Goal: Find specific page/section: Find specific page/section

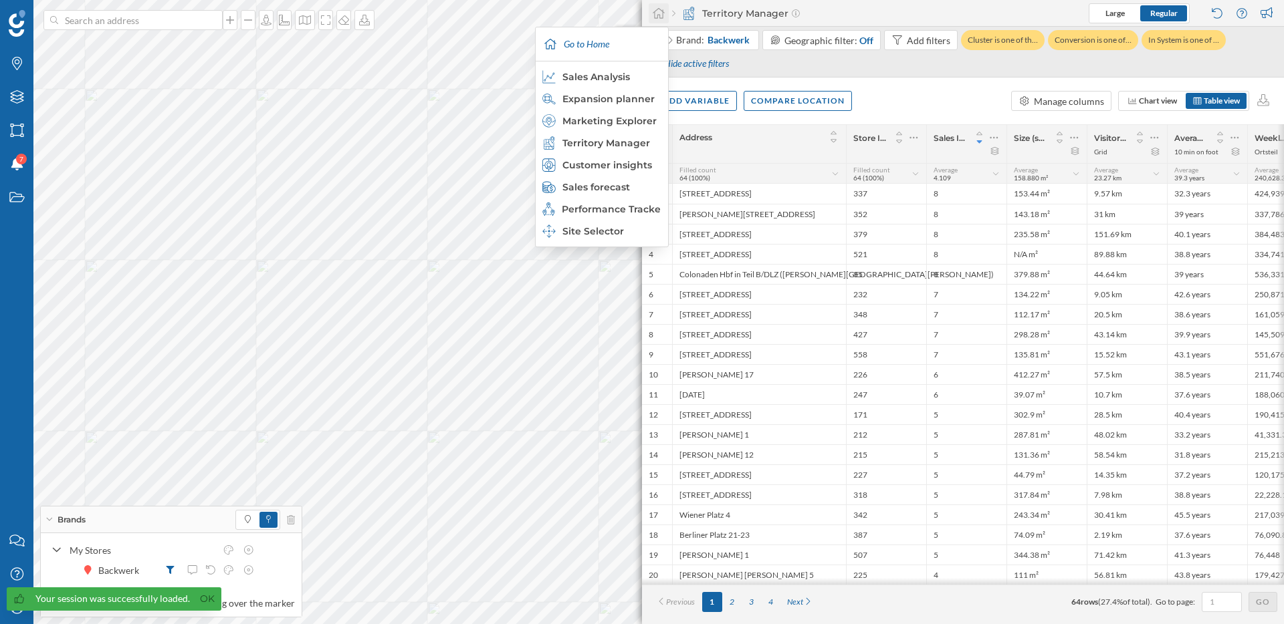
click at [660, 12] on icon at bounding box center [658, 13] width 13 height 12
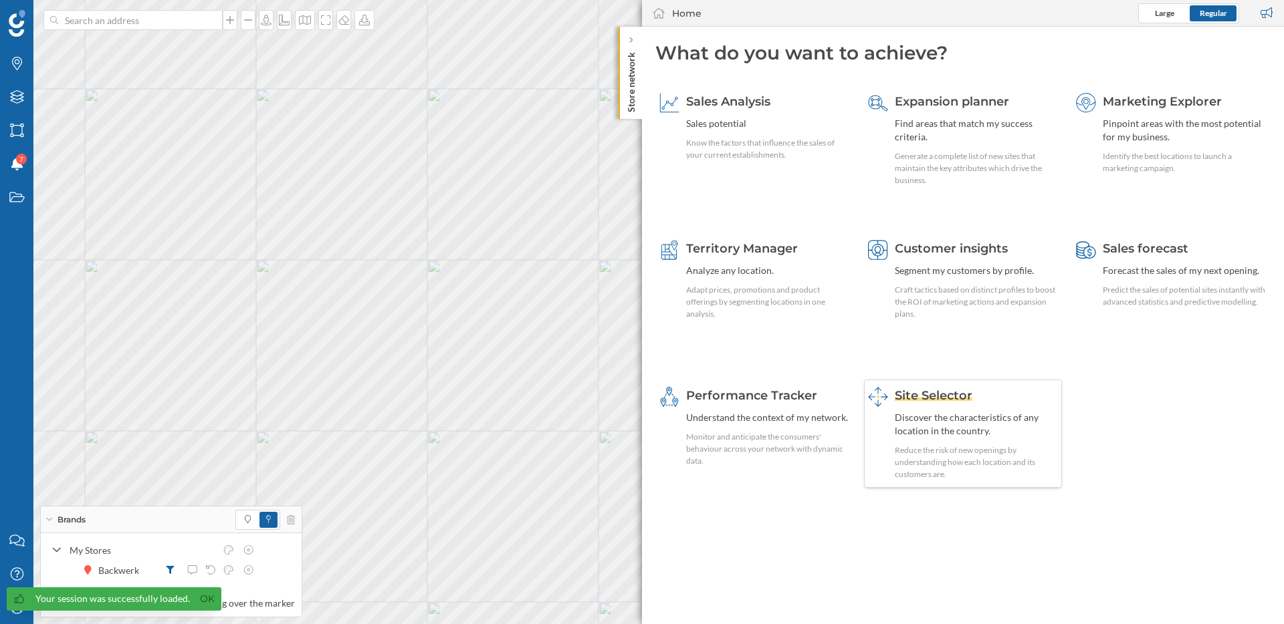
click at [942, 398] on span "Site Selector" at bounding box center [934, 395] width 78 height 15
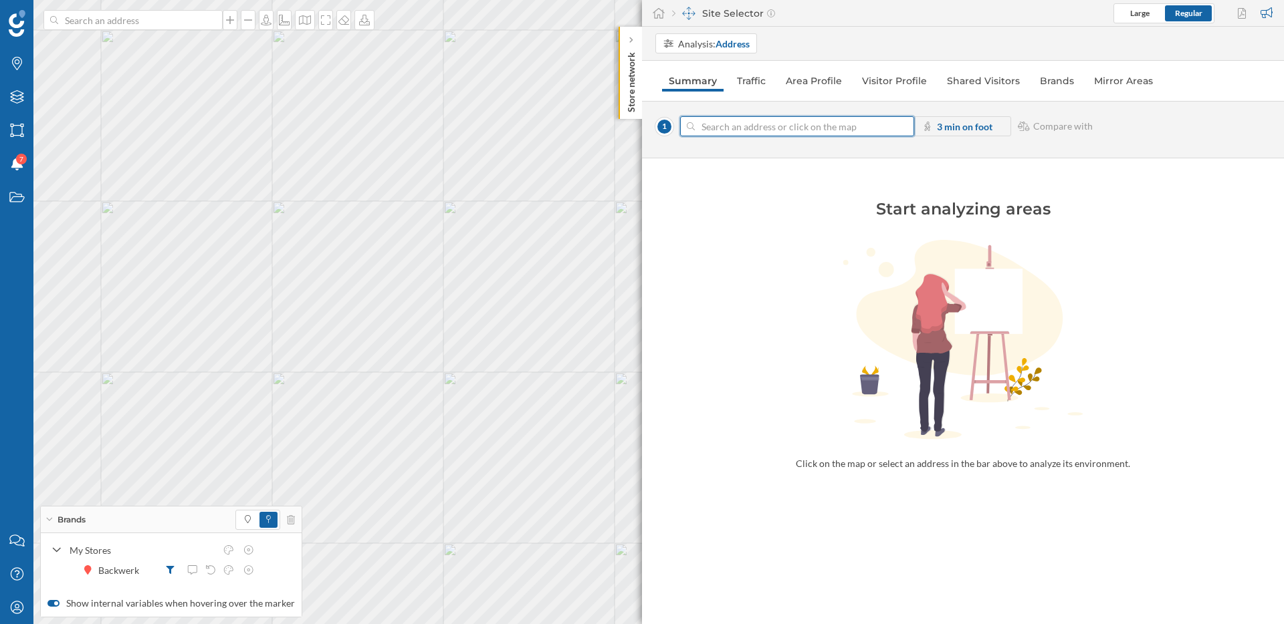
click at [711, 128] on input at bounding box center [797, 126] width 205 height 20
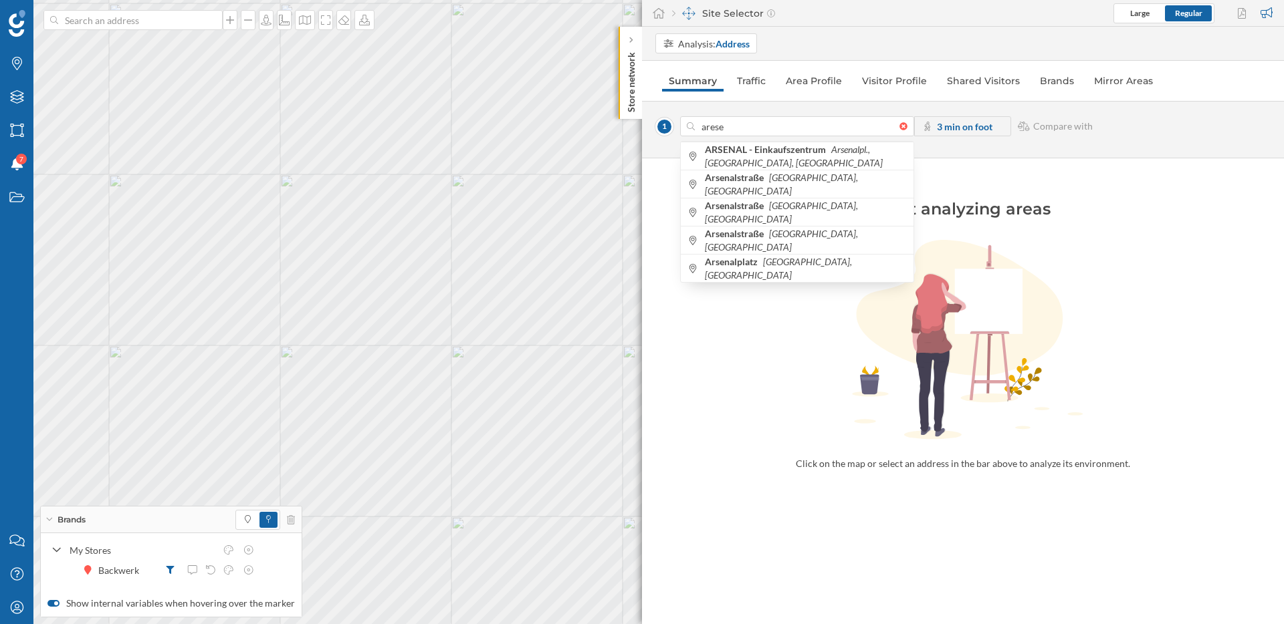
click at [717, 302] on div "Brands Layers Areas Notifications 7 States Contact us Help Center My Profile Br…" at bounding box center [642, 312] width 1284 height 624
drag, startPoint x: 716, startPoint y: 129, endPoint x: 691, endPoint y: 129, distance: 24.7
click at [691, 129] on div "arese" at bounding box center [797, 126] width 234 height 20
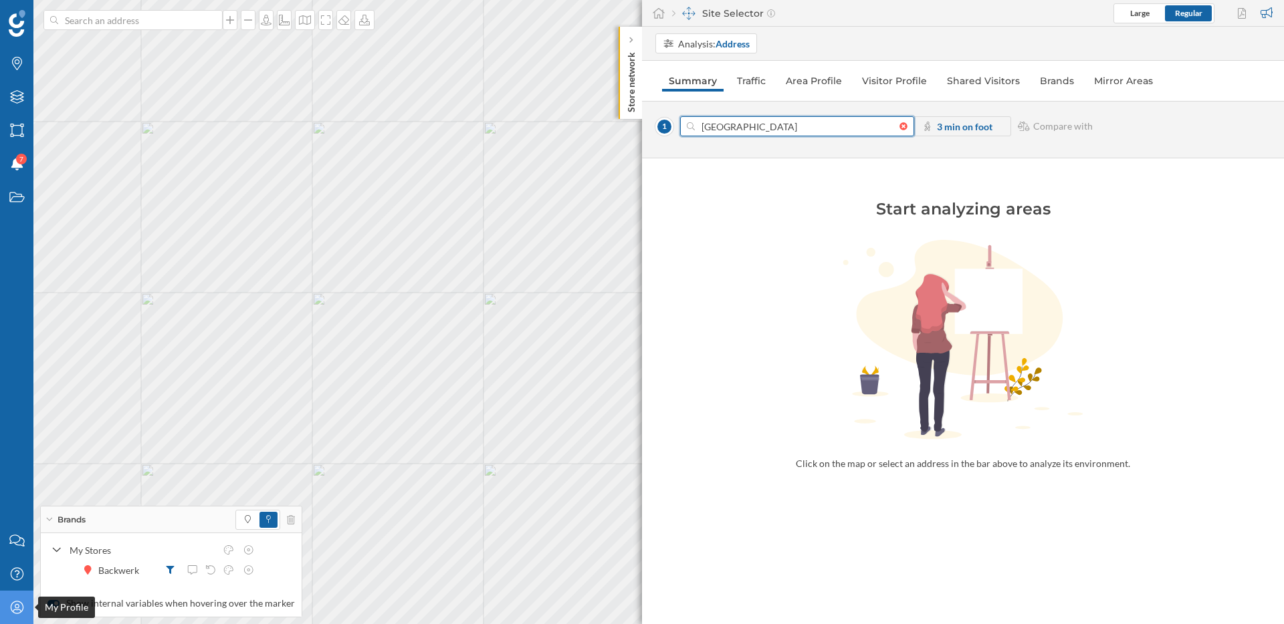
type input "[GEOGRAPHIC_DATA]"
click at [12, 603] on icon at bounding box center [16, 607] width 13 height 13
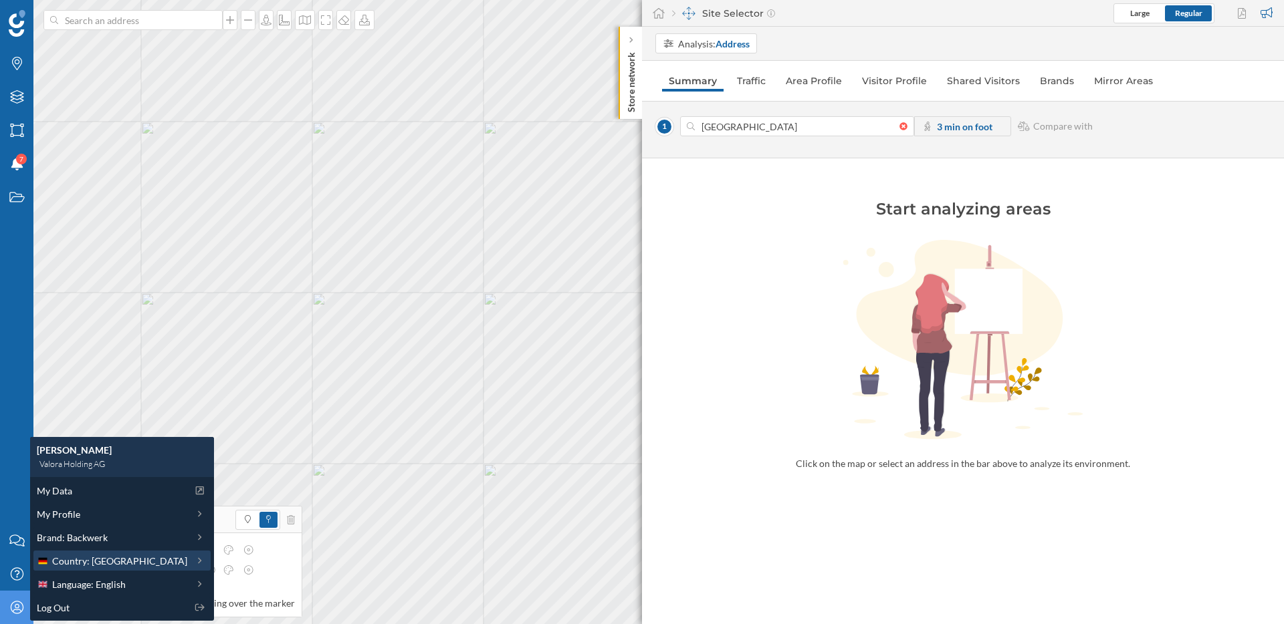
click at [122, 562] on span "Country: [GEOGRAPHIC_DATA]" at bounding box center [119, 561] width 135 height 14
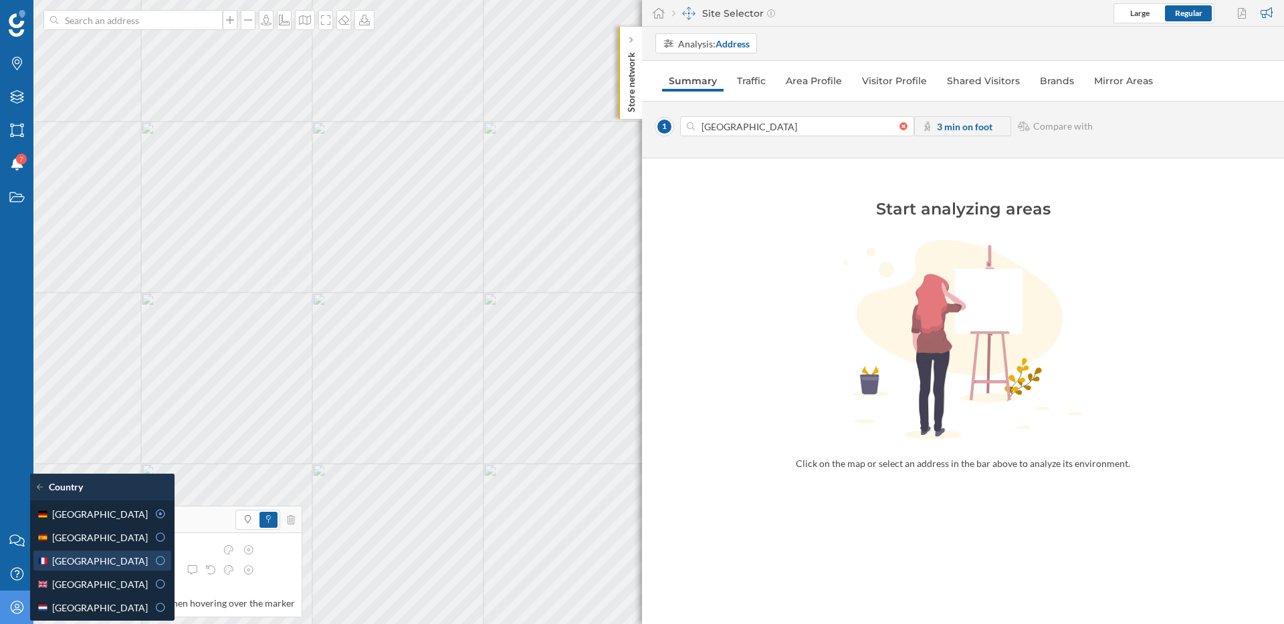
click at [92, 558] on div "[GEOGRAPHIC_DATA]" at bounding box center [92, 561] width 111 height 14
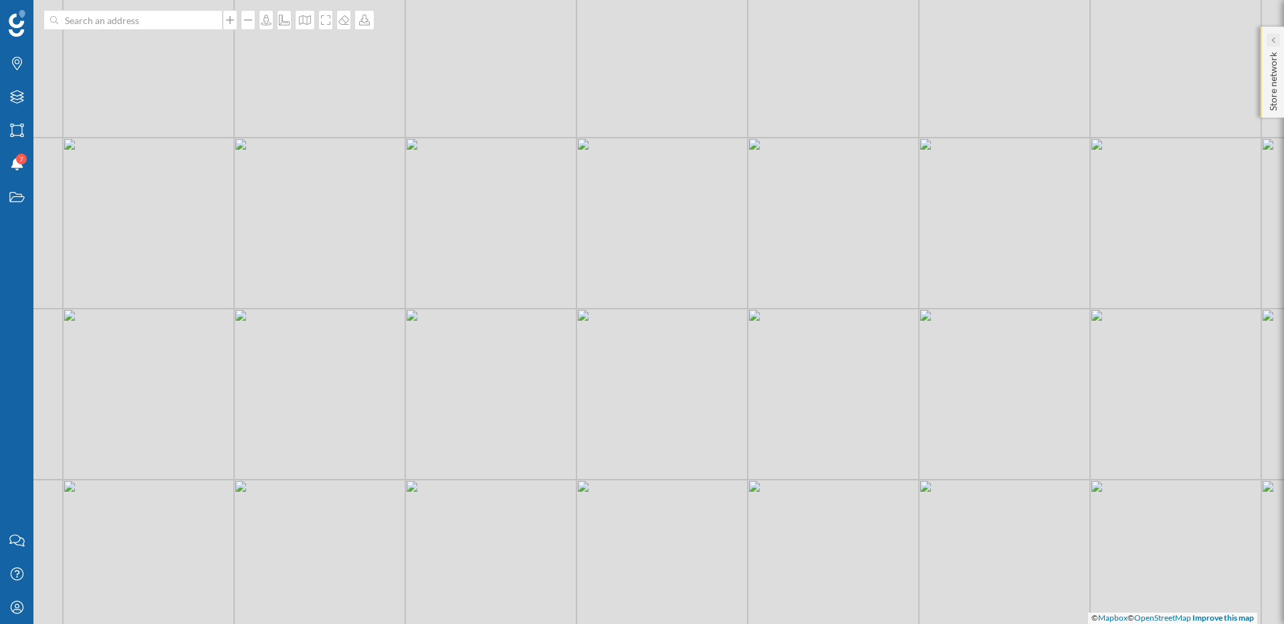
click at [1276, 39] on div at bounding box center [1272, 39] width 13 height 13
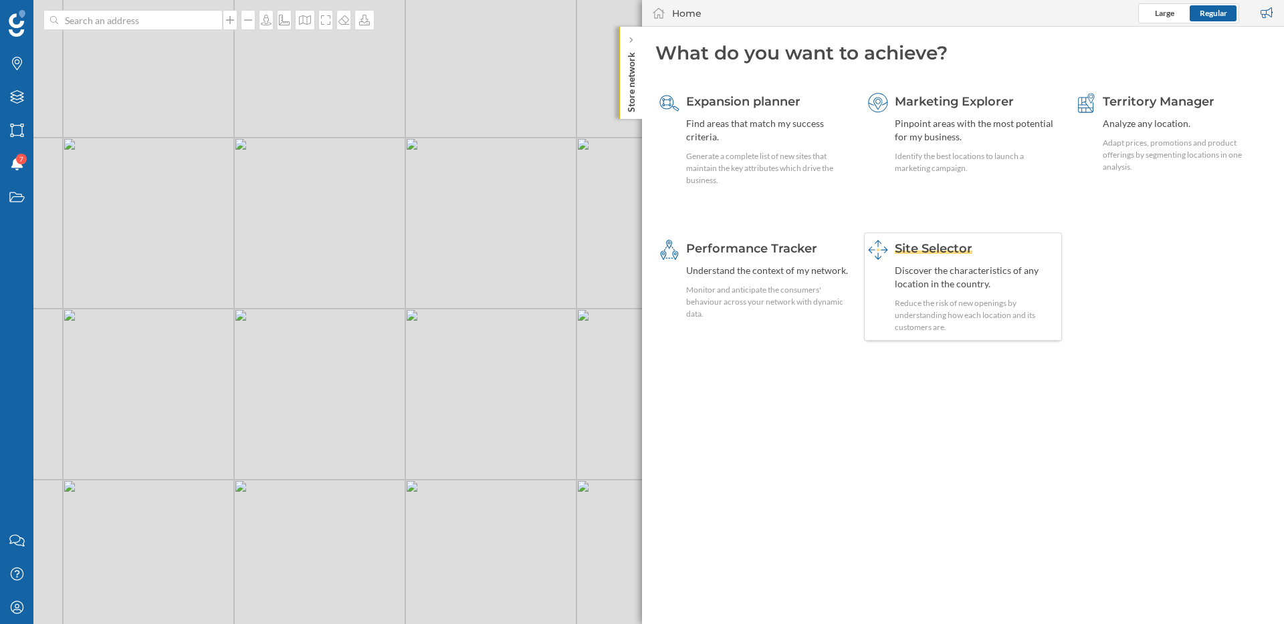
click at [910, 258] on div "Site Selector Discover the characteristics of any location in the country. Redu…" at bounding box center [977, 287] width 164 height 94
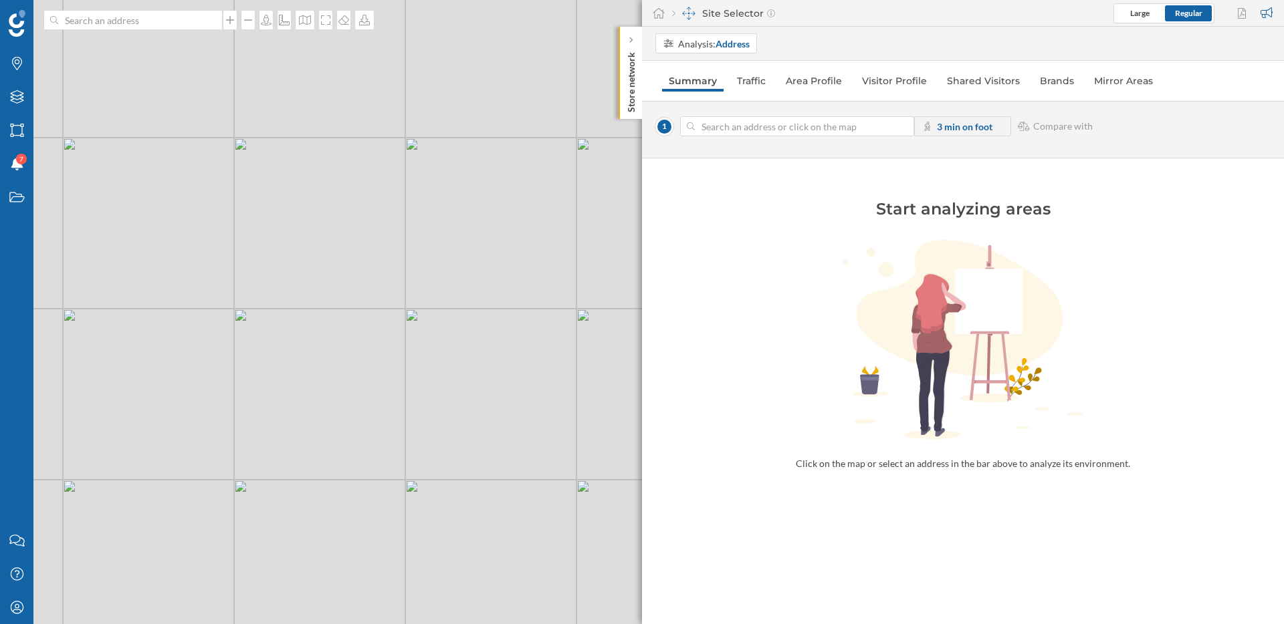
click at [733, 126] on input at bounding box center [797, 126] width 205 height 20
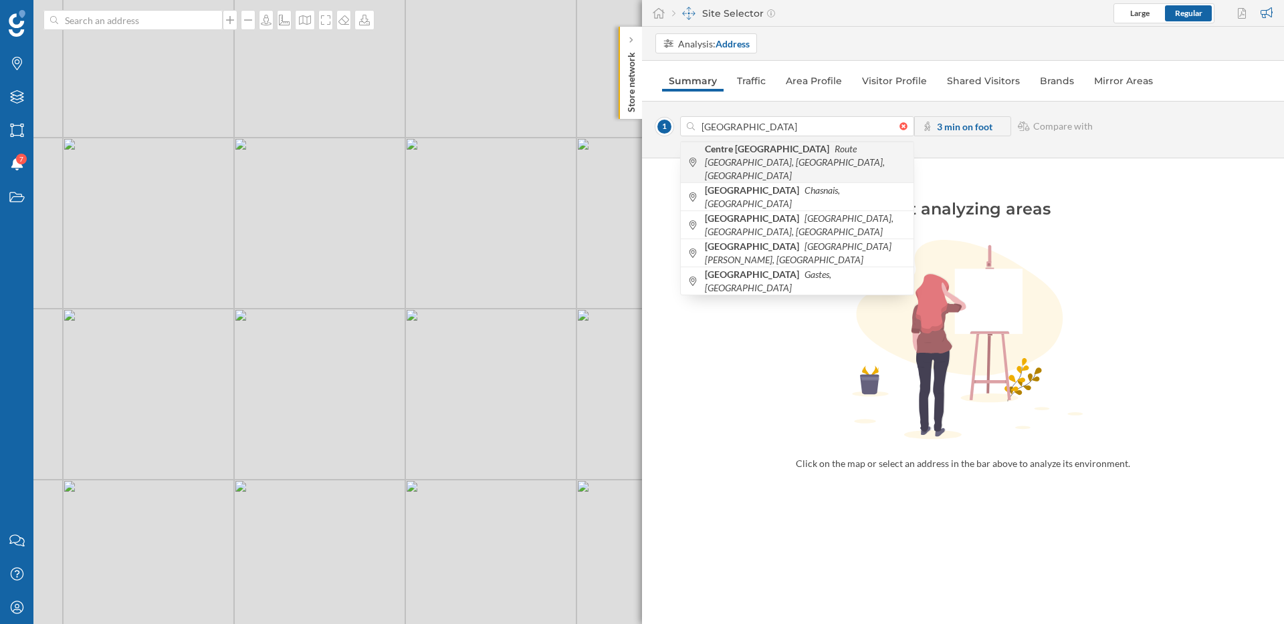
click at [830, 161] on icon "Route [GEOGRAPHIC_DATA], [GEOGRAPHIC_DATA], [GEOGRAPHIC_DATA]" at bounding box center [795, 162] width 180 height 38
type input "[GEOGRAPHIC_DATA], [GEOGRAPHIC_DATA], [GEOGRAPHIC_DATA]"
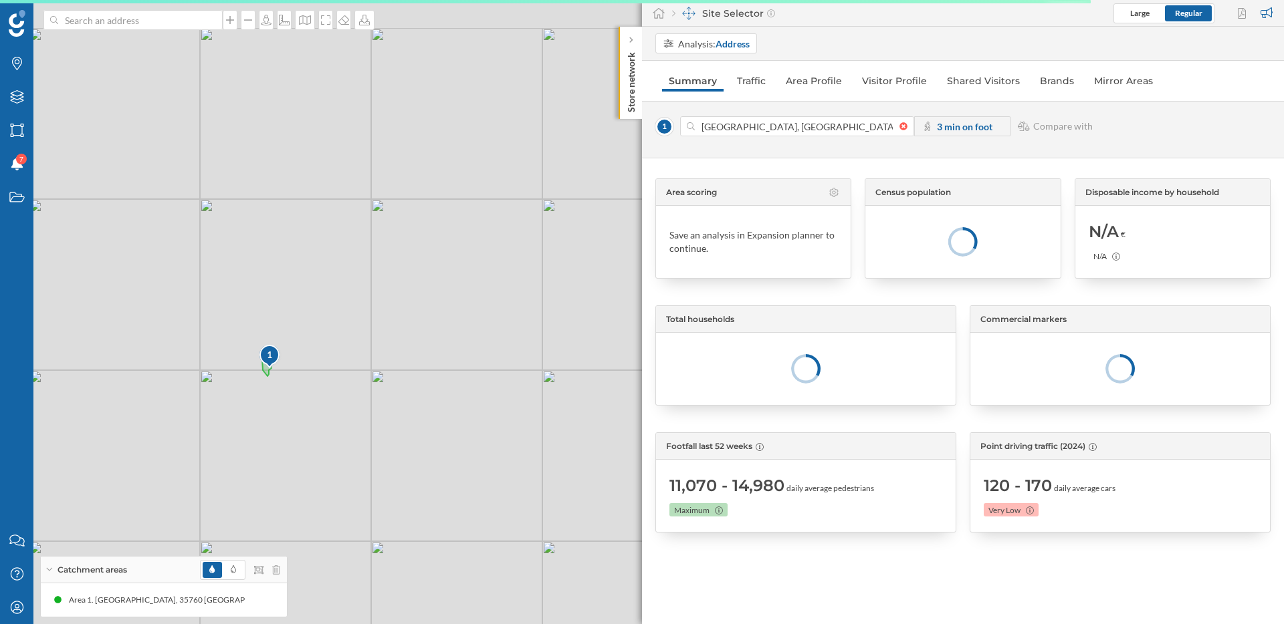
drag, startPoint x: 156, startPoint y: 338, endPoint x: 242, endPoint y: 380, distance: 95.7
click at [241, 399] on div "1 © Mapbox © OpenStreetMap Improve this map" at bounding box center [642, 312] width 1284 height 624
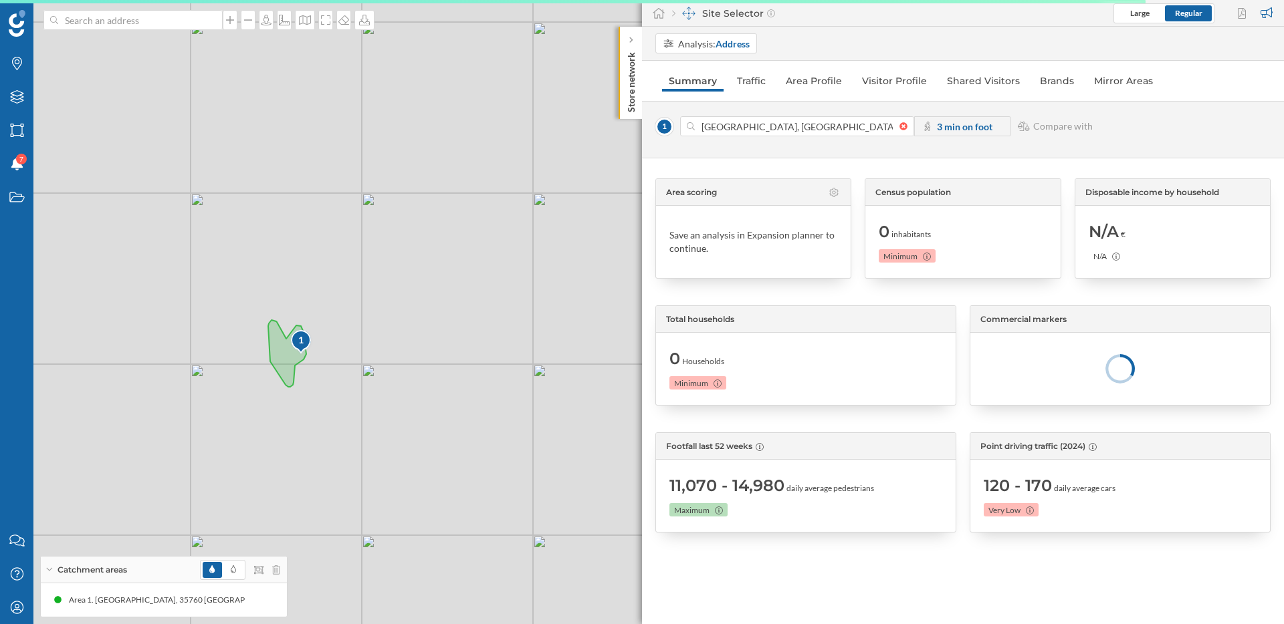
click at [935, 130] on div "3 min on foot" at bounding box center [962, 126] width 97 height 20
click at [963, 126] on strong "3 min on foot" at bounding box center [964, 126] width 55 height 11
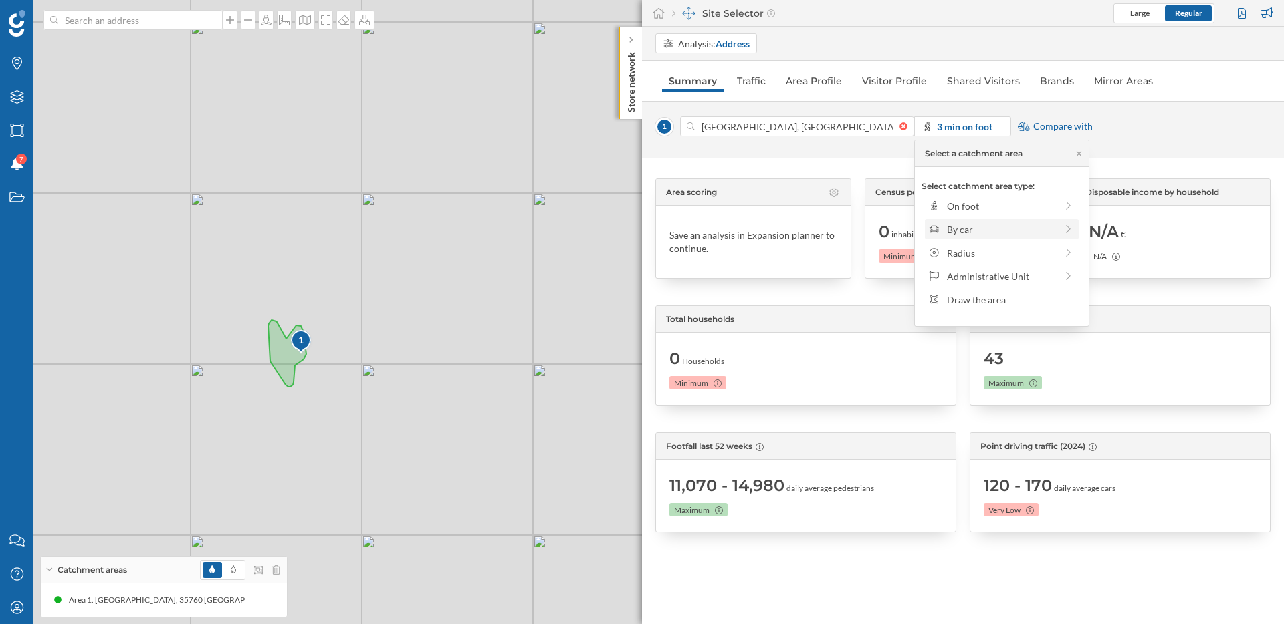
click at [1004, 231] on div "By car" at bounding box center [1001, 230] width 109 height 14
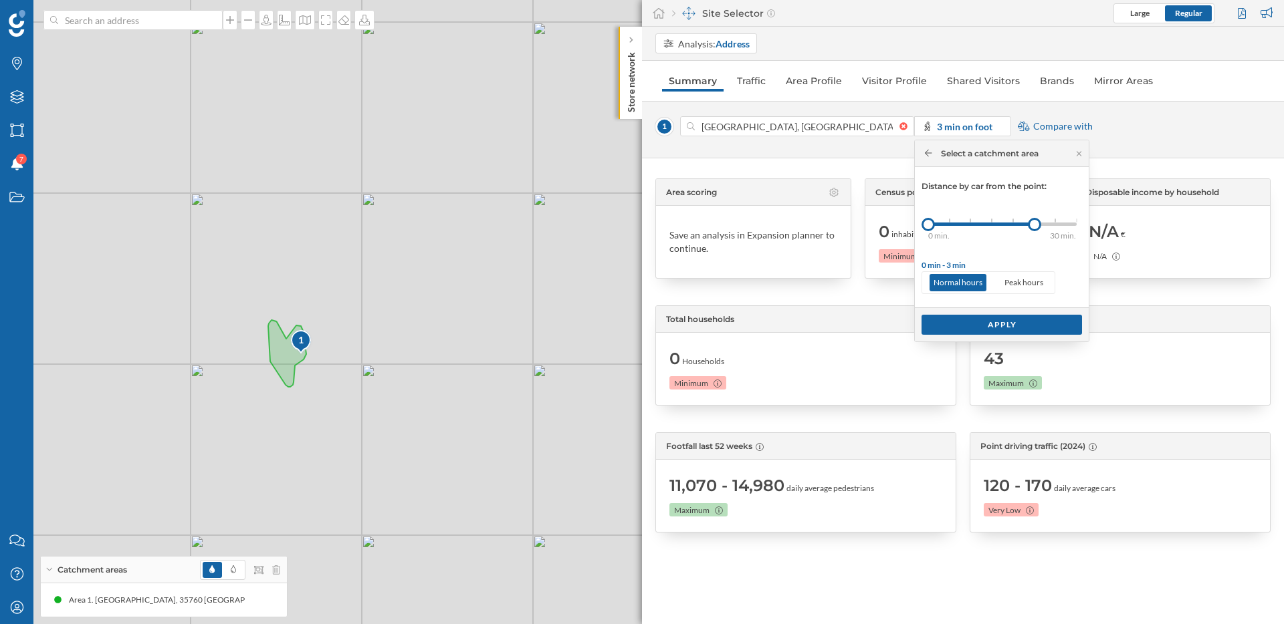
drag, startPoint x: 950, startPoint y: 227, endPoint x: 1036, endPoint y: 245, distance: 88.1
click at [1034, 225] on div at bounding box center [1034, 224] width 13 height 13
click at [993, 322] on div "Apply" at bounding box center [1001, 324] width 160 height 20
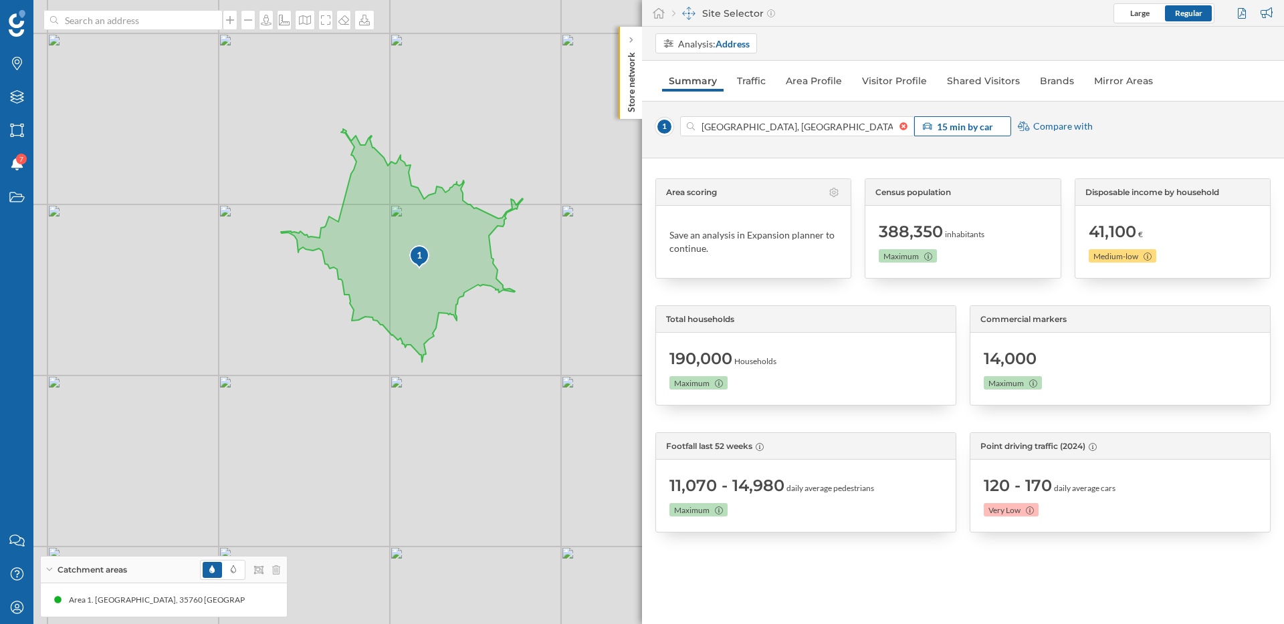
click at [967, 124] on strong "15 min by car" at bounding box center [965, 126] width 56 height 11
click at [1068, 253] on icon at bounding box center [1068, 253] width 5 height 8
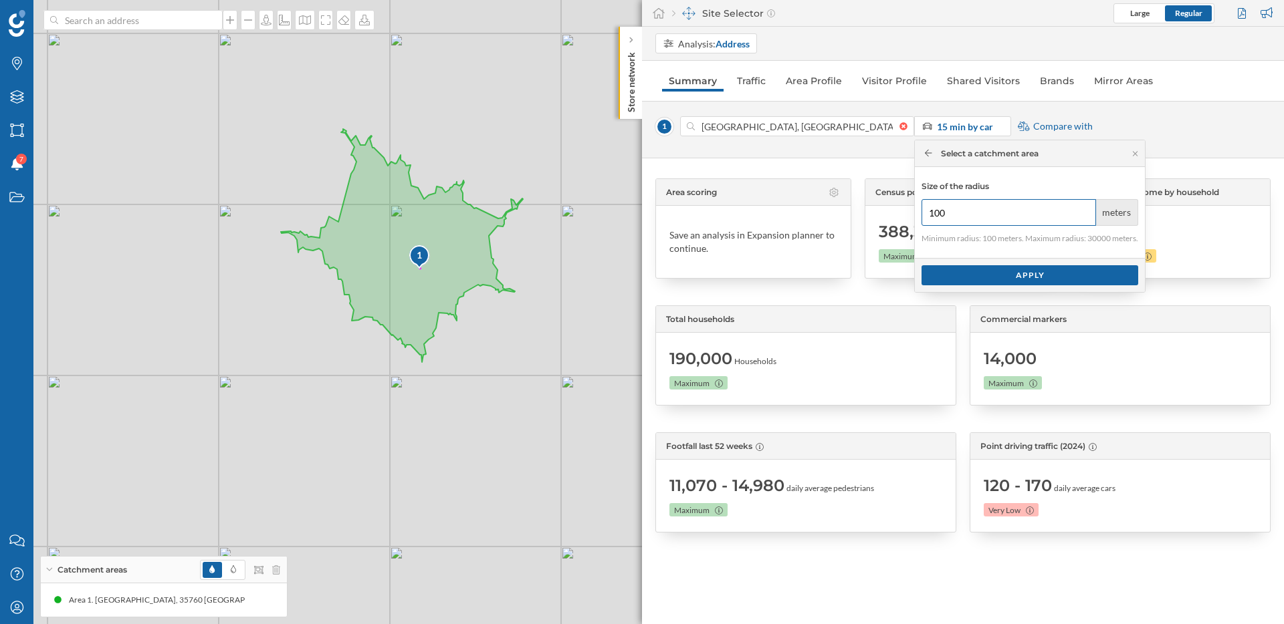
click at [963, 207] on input "100" at bounding box center [1008, 212] width 174 height 27
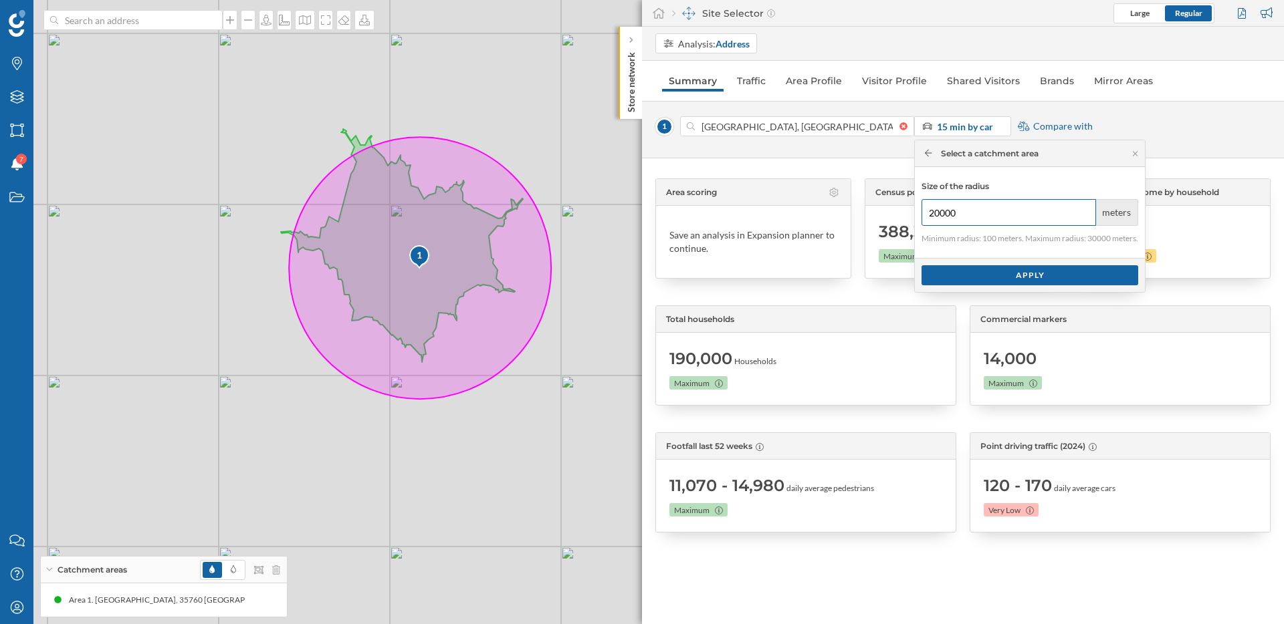
click at [936, 214] on input "20000" at bounding box center [1008, 212] width 174 height 27
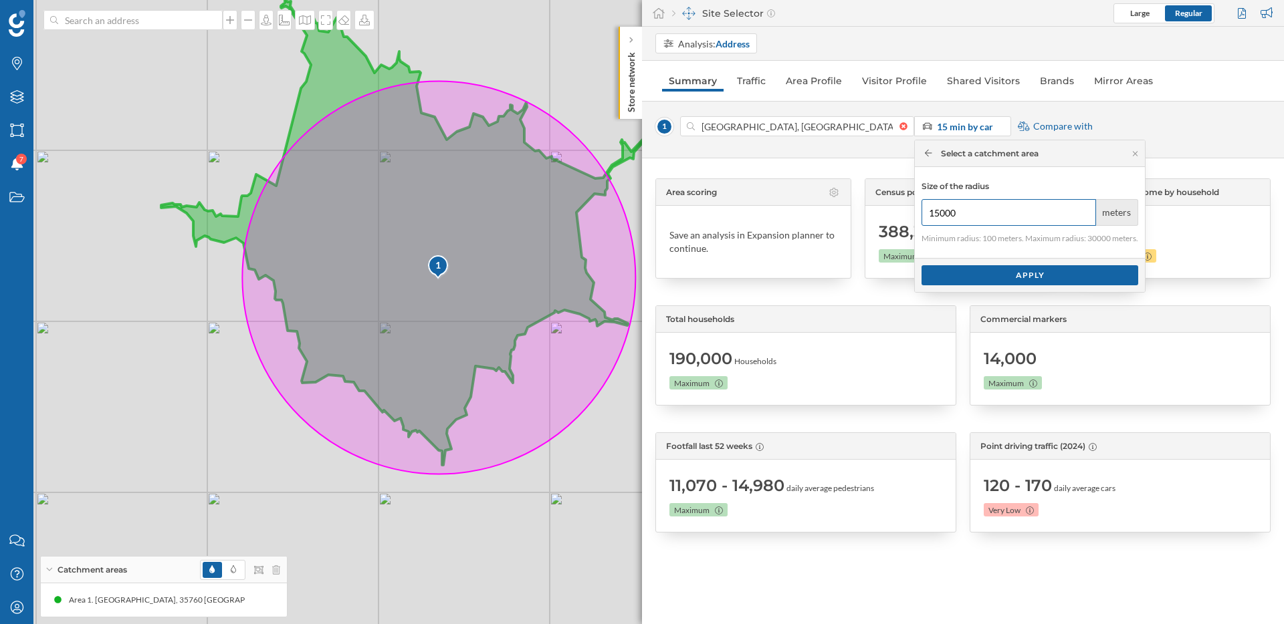
type input "15000"
